Goal: Book appointment/travel/reservation

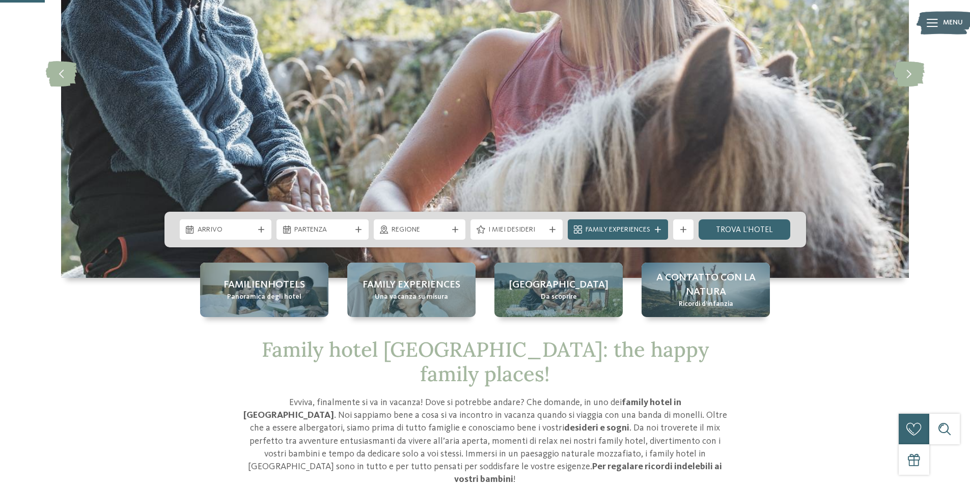
scroll to position [204, 0]
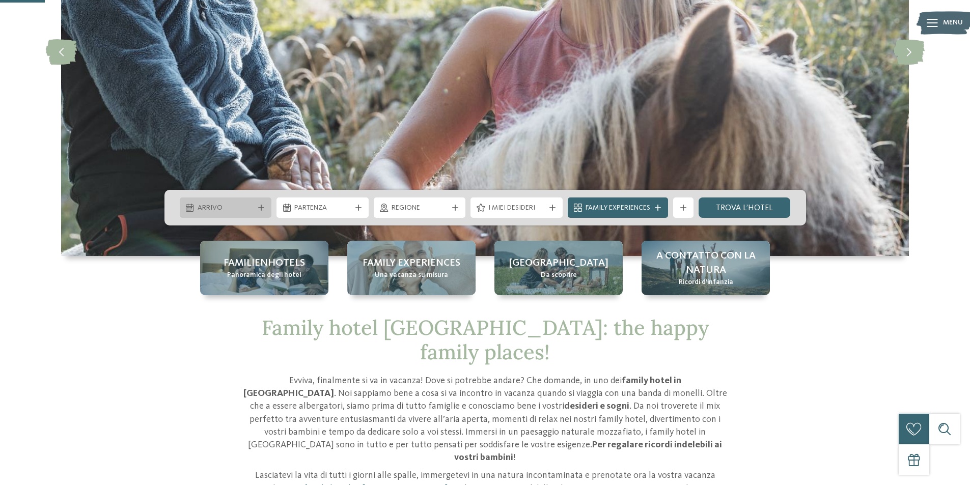
click at [242, 208] on span "Arrivo" at bounding box center [226, 208] width 57 height 10
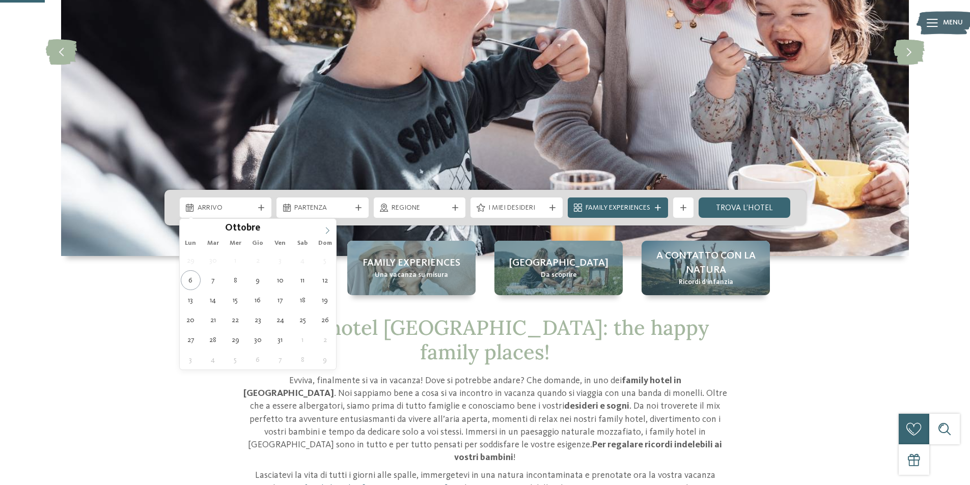
click at [328, 227] on icon at bounding box center [327, 230] width 7 height 7
type div "[DATE]"
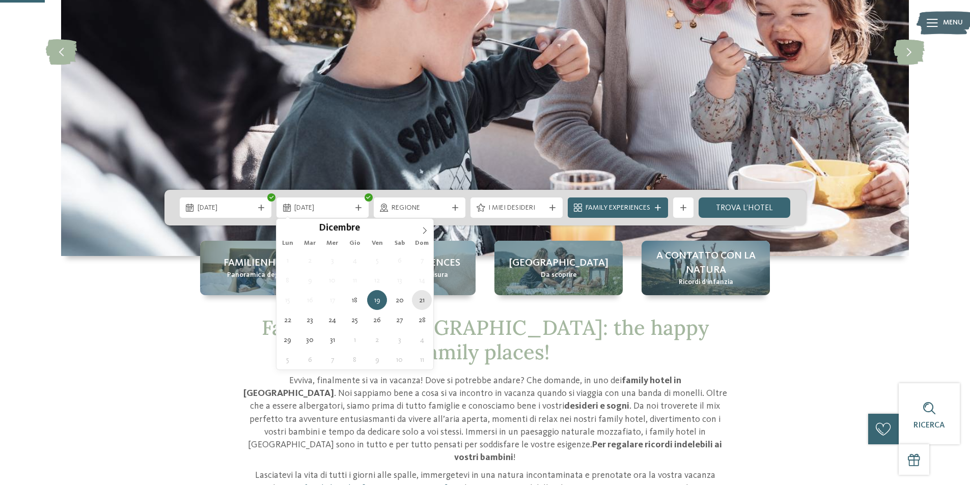
type div "[DATE]"
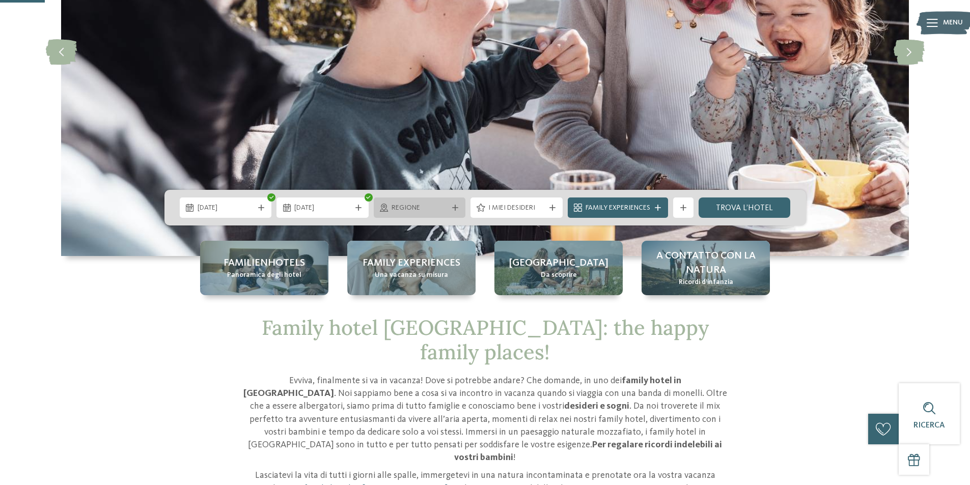
click at [429, 207] on span "Regione" at bounding box center [419, 208] width 57 height 10
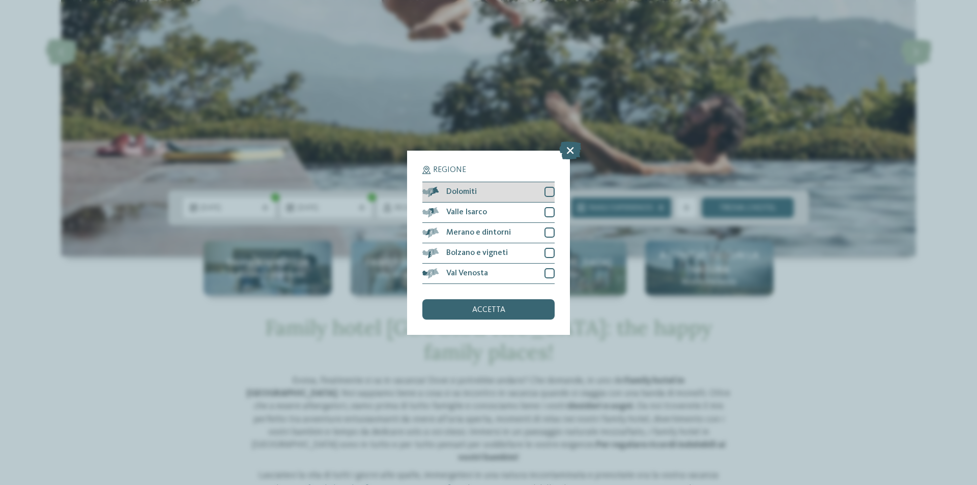
click at [551, 192] on div at bounding box center [550, 192] width 10 height 10
click at [550, 213] on div at bounding box center [550, 212] width 10 height 10
click at [550, 228] on div at bounding box center [550, 233] width 10 height 10
click at [550, 253] on div at bounding box center [550, 253] width 10 height 10
click at [552, 275] on div at bounding box center [550, 273] width 10 height 10
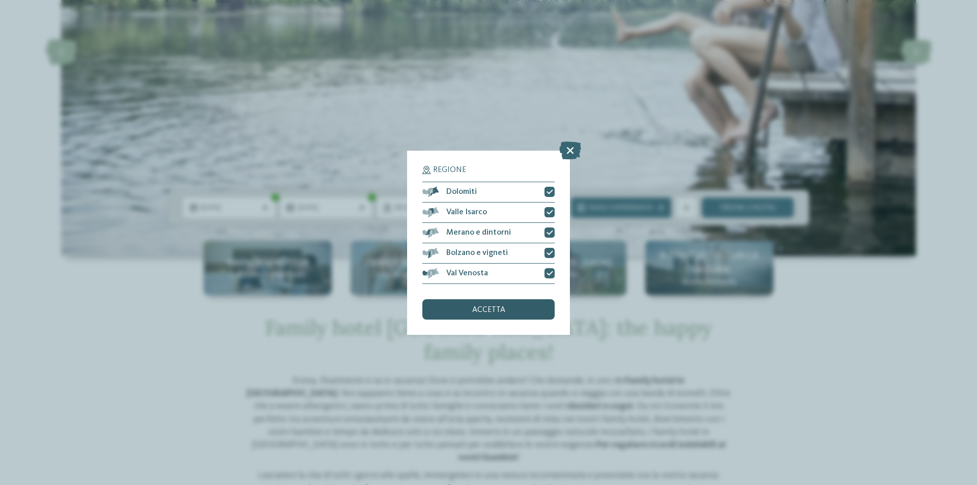
click at [493, 306] on span "accetta" at bounding box center [488, 310] width 33 height 8
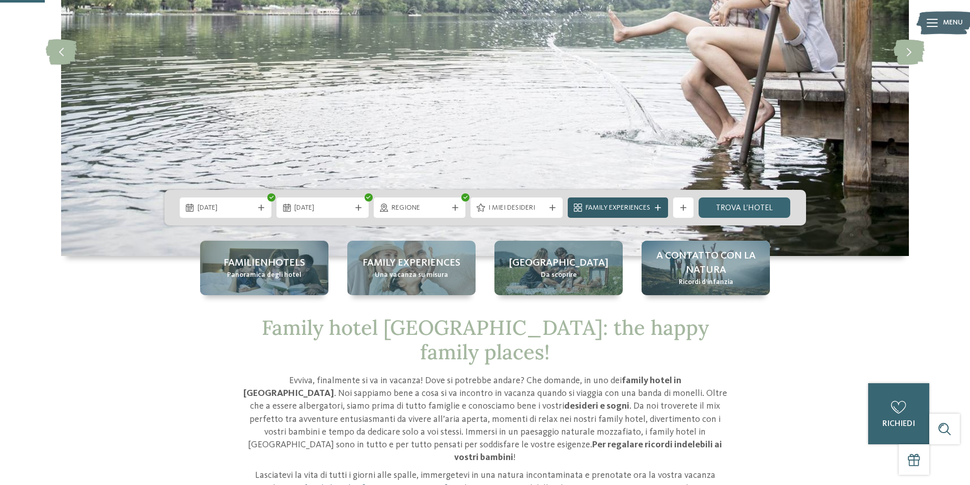
click at [634, 202] on div "Family Experiences" at bounding box center [618, 207] width 70 height 11
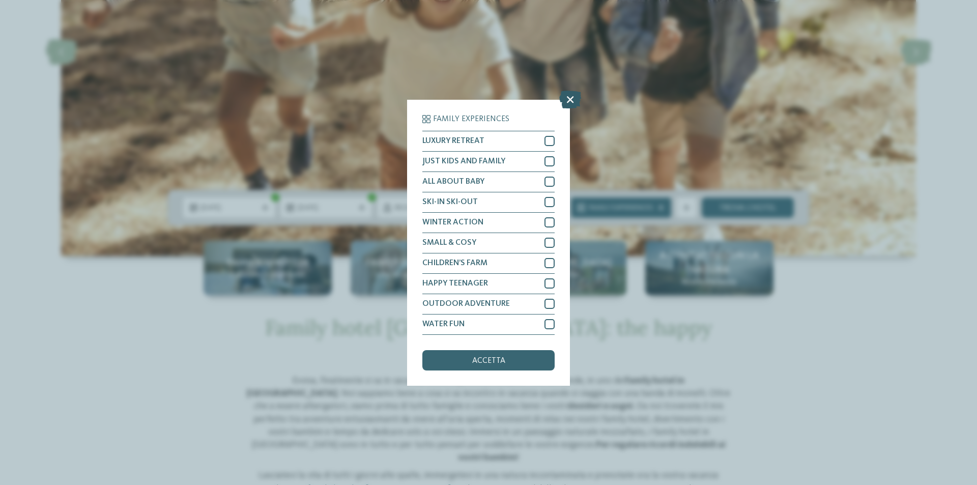
click at [569, 96] on icon at bounding box center [570, 99] width 22 height 18
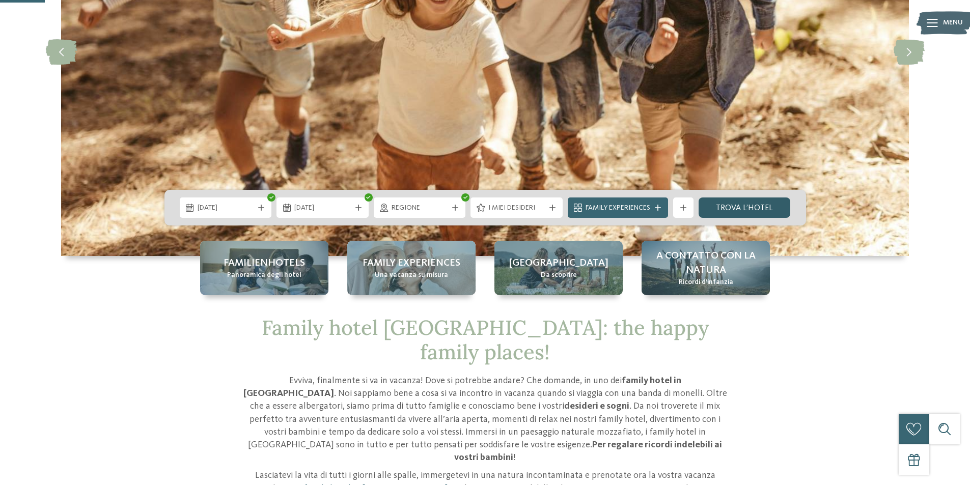
click at [741, 205] on link "trova l’hotel" at bounding box center [744, 208] width 92 height 20
